Goal: Transaction & Acquisition: Download file/media

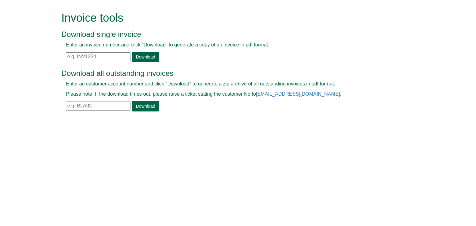
click at [101, 57] on input "text" at bounding box center [98, 56] width 64 height 9
paste input "INV1371147"
type input "INV1371147"
click at [137, 57] on link "Download" at bounding box center [145, 57] width 27 height 11
click at [105, 57] on input "text" at bounding box center [98, 56] width 64 height 9
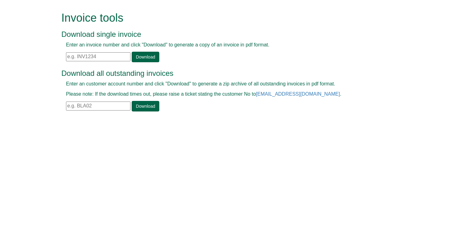
paste input "INV1371147"
type input "INV1371147"
click at [146, 57] on link "Download" at bounding box center [145, 57] width 27 height 11
drag, startPoint x: 404, startPoint y: 0, endPoint x: 360, endPoint y: 88, distance: 98.3
click at [360, 88] on div "Enter an customer account number and click "Download" to generate a zip archive…" at bounding box center [230, 96] width 339 height 31
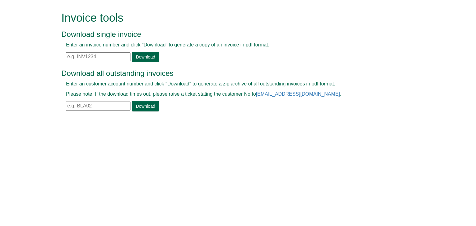
click at [82, 58] on input "text" at bounding box center [98, 56] width 64 height 9
paste input "INV1371147"
click at [151, 54] on link "Download" at bounding box center [145, 57] width 27 height 11
drag, startPoint x: 104, startPoint y: 60, endPoint x: 0, endPoint y: 47, distance: 104.2
click at [0, 47] on form "Invoice tools Download single invoice Enter an invoice number and click "Downlo…" at bounding box center [238, 62] width 476 height 125
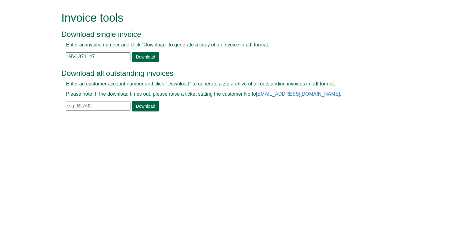
paste input "717"
type input "INV1377177"
click at [153, 57] on link "Download" at bounding box center [145, 57] width 27 height 11
